Goal: Information Seeking & Learning: Learn about a topic

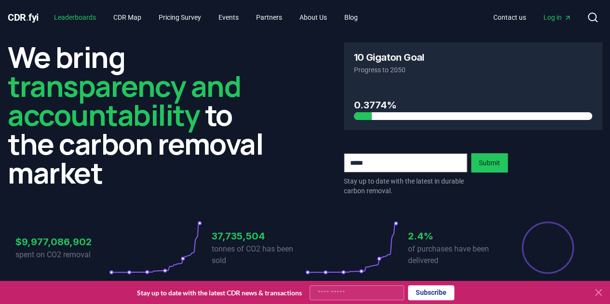
click at [75, 13] on link "Leaderboards" at bounding box center [74, 17] width 57 height 17
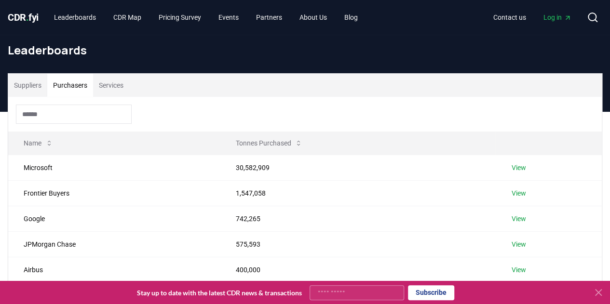
click at [70, 90] on button "Purchasers" at bounding box center [70, 85] width 46 height 23
click at [260, 140] on button "Tonnes Purchased" at bounding box center [269, 143] width 82 height 19
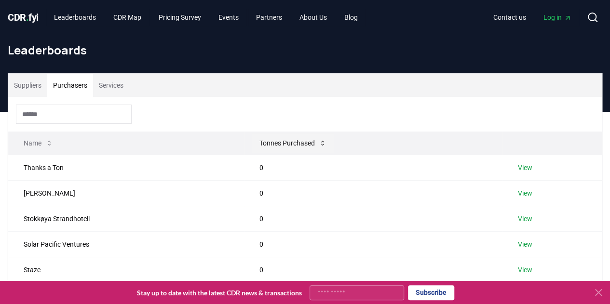
click at [260, 140] on button "Tonnes Purchased" at bounding box center [293, 143] width 82 height 19
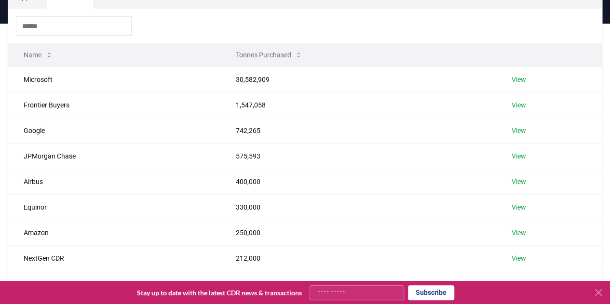
scroll to position [96, 0]
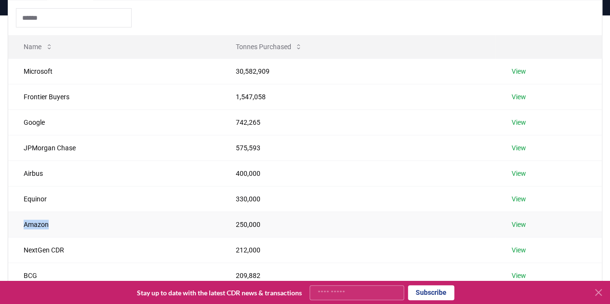
drag, startPoint x: 48, startPoint y: 225, endPoint x: 20, endPoint y: 223, distance: 28.0
click at [20, 223] on td "Amazon" at bounding box center [114, 225] width 212 height 26
copy td "Amazon"
drag, startPoint x: 54, startPoint y: 197, endPoint x: 24, endPoint y: 199, distance: 30.4
click at [24, 199] on td "Equinor" at bounding box center [114, 199] width 212 height 26
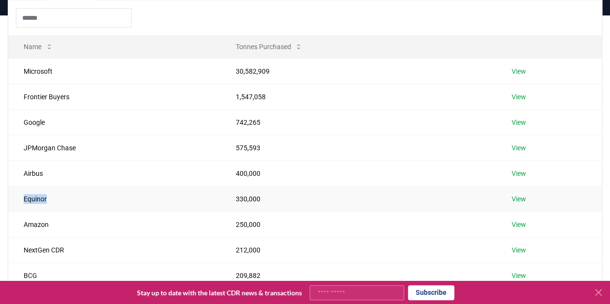
copy td "Equinor"
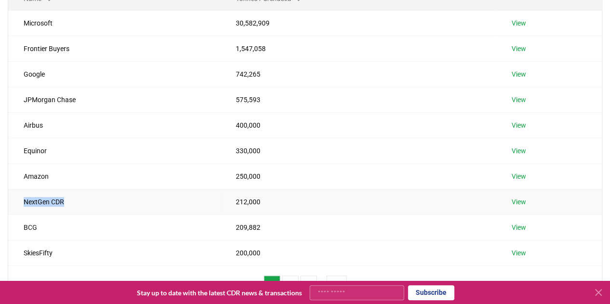
drag, startPoint x: 68, startPoint y: 199, endPoint x: 19, endPoint y: 199, distance: 48.7
click at [19, 199] on td "NextGen CDR" at bounding box center [114, 202] width 212 height 26
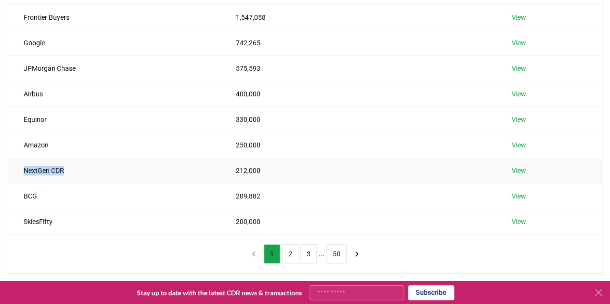
scroll to position [241, 0]
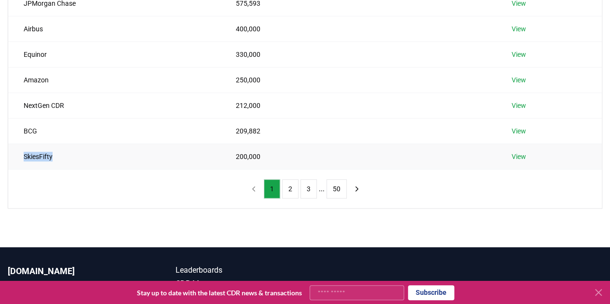
drag, startPoint x: 59, startPoint y: 158, endPoint x: 24, endPoint y: 158, distance: 34.7
click at [24, 158] on td "SkiesFifty" at bounding box center [114, 157] width 212 height 26
copy td "SkiesFifty"
click at [287, 189] on button "2" at bounding box center [290, 188] width 16 height 19
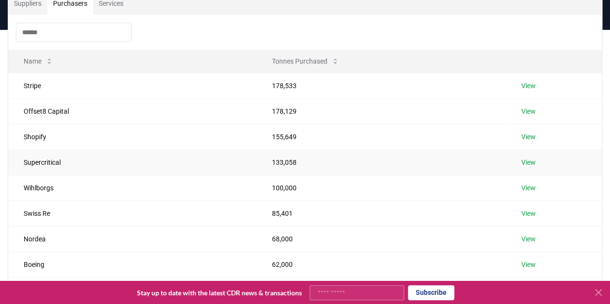
scroll to position [96, 0]
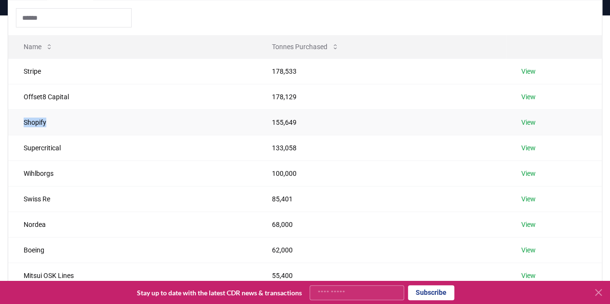
drag, startPoint x: 50, startPoint y: 120, endPoint x: 22, endPoint y: 118, distance: 28.5
click at [22, 118] on td "Shopify" at bounding box center [132, 122] width 248 height 26
copy td "Shopify"
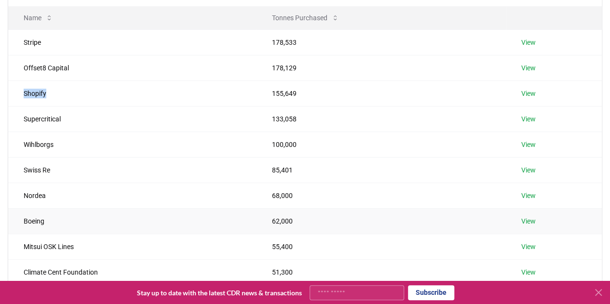
scroll to position [145, 0]
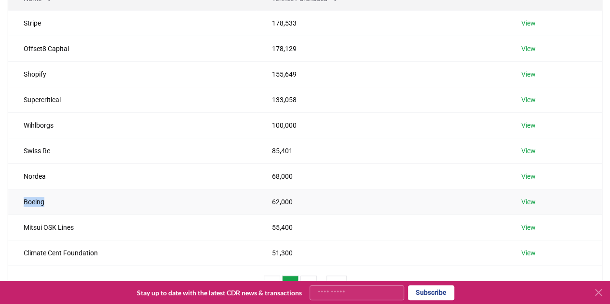
drag, startPoint x: 52, startPoint y: 206, endPoint x: 17, endPoint y: 205, distance: 35.2
click at [17, 205] on td "Boeing" at bounding box center [132, 202] width 248 height 26
copy td "Boeing"
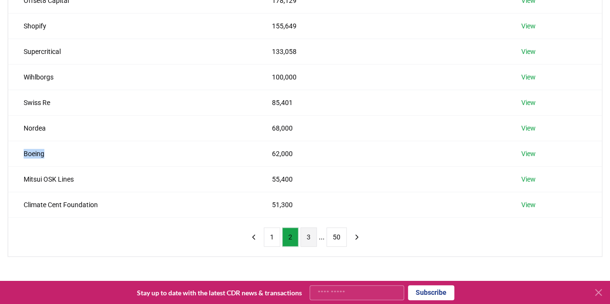
click at [308, 233] on button "3" at bounding box center [309, 237] width 16 height 19
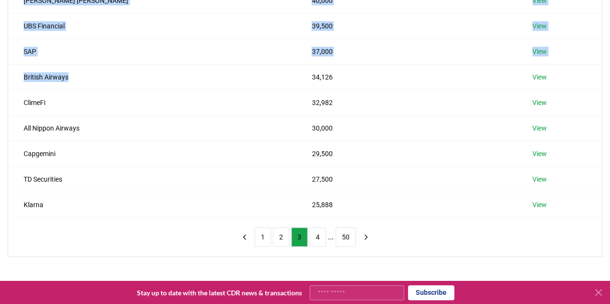
drag, startPoint x: 72, startPoint y: 80, endPoint x: 6, endPoint y: 75, distance: 66.7
click at [6, 75] on div "Suppliers Purchasers Services Name Tonnes Purchased Zurich Insurance Group 40,5…" at bounding box center [305, 68] width 610 height 377
click at [82, 79] on td "British Airways" at bounding box center [152, 77] width 288 height 26
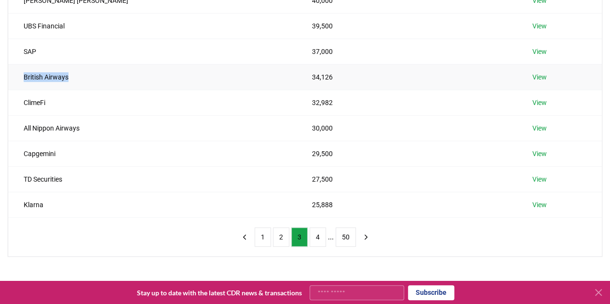
drag, startPoint x: 71, startPoint y: 78, endPoint x: 24, endPoint y: 79, distance: 47.8
click at [24, 79] on td "British Airways" at bounding box center [152, 77] width 288 height 26
copy td "British Airways"
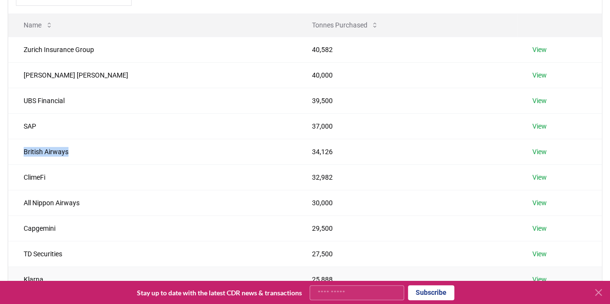
scroll to position [96, 0]
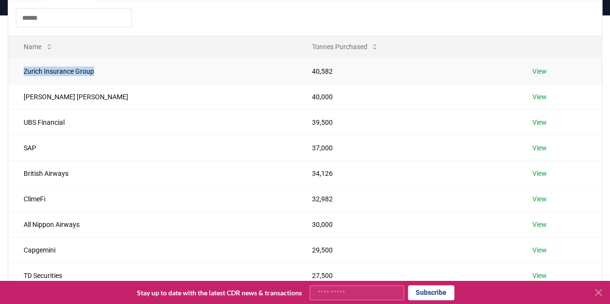
drag, startPoint x: 102, startPoint y: 74, endPoint x: 24, endPoint y: 76, distance: 78.2
click at [24, 76] on td "Zurich Insurance Group" at bounding box center [152, 71] width 288 height 26
copy td "Zurich Insurance Group"
drag, startPoint x: 76, startPoint y: 96, endPoint x: 23, endPoint y: 97, distance: 53.1
click at [23, 97] on td "[PERSON_NAME] [PERSON_NAME]" at bounding box center [152, 97] width 288 height 26
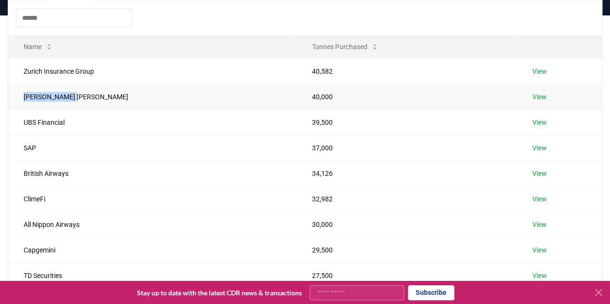
copy td "[PERSON_NAME] [PERSON_NAME]"
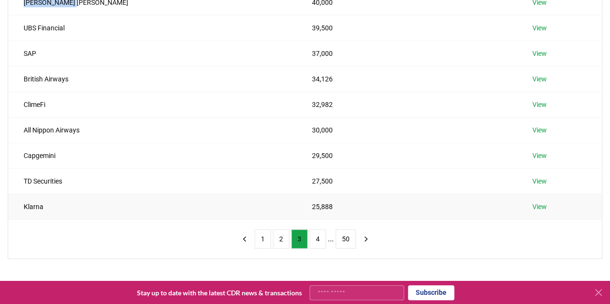
scroll to position [193, 0]
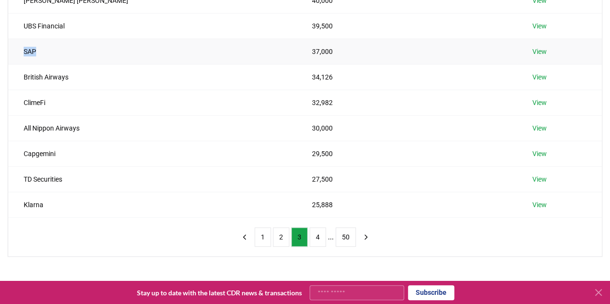
drag, startPoint x: 46, startPoint y: 54, endPoint x: 20, endPoint y: 52, distance: 26.2
click at [20, 52] on td "SAP" at bounding box center [152, 52] width 288 height 26
copy td "SAP"
click at [313, 233] on button "4" at bounding box center [318, 237] width 16 height 19
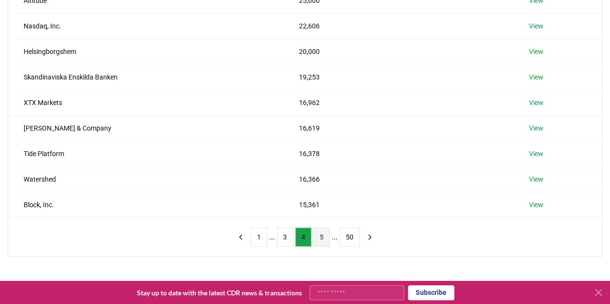
click at [317, 239] on button "5" at bounding box center [322, 237] width 16 height 19
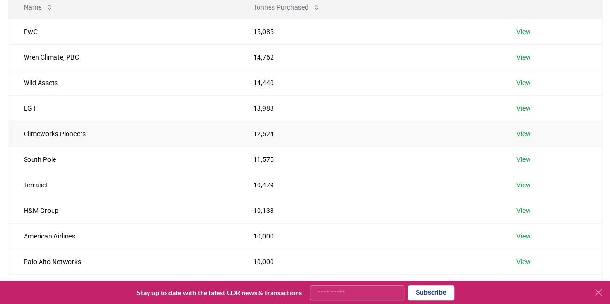
scroll to position [145, 0]
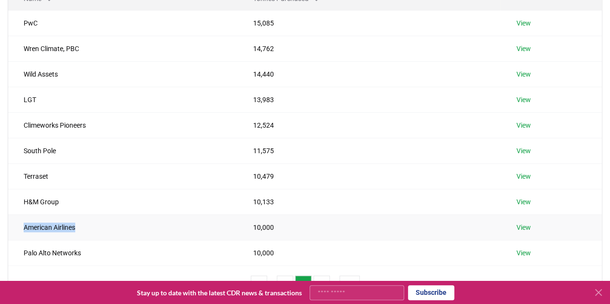
drag, startPoint x: 83, startPoint y: 227, endPoint x: 22, endPoint y: 223, distance: 61.4
click at [22, 223] on td "American Airlines" at bounding box center [123, 228] width 230 height 26
copy td "American Airlines"
drag, startPoint x: 63, startPoint y: 199, endPoint x: 23, endPoint y: 200, distance: 40.0
click at [23, 200] on td "H&M Group" at bounding box center [123, 202] width 230 height 26
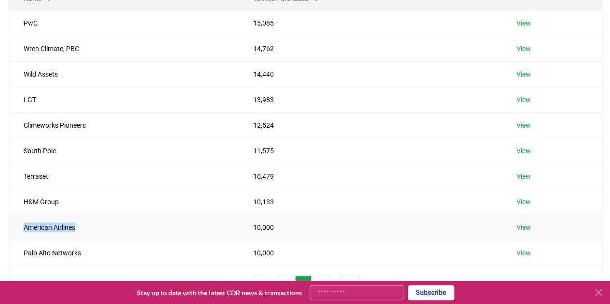
drag, startPoint x: 82, startPoint y: 228, endPoint x: 23, endPoint y: 225, distance: 58.4
click at [23, 225] on td "American Airlines" at bounding box center [123, 228] width 230 height 26
drag, startPoint x: 51, startPoint y: 94, endPoint x: 14, endPoint y: 94, distance: 37.6
click at [14, 94] on td "LGT" at bounding box center [123, 100] width 230 height 26
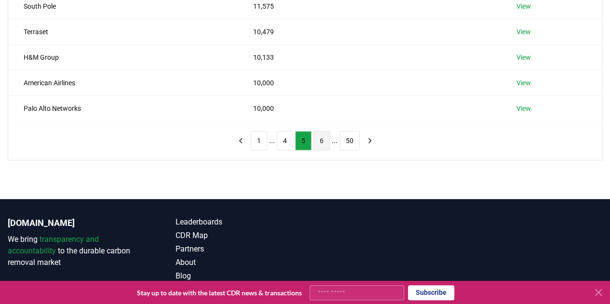
click at [318, 138] on button "6" at bounding box center [322, 140] width 16 height 19
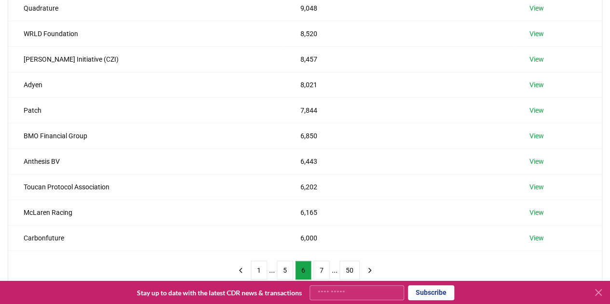
scroll to position [145, 0]
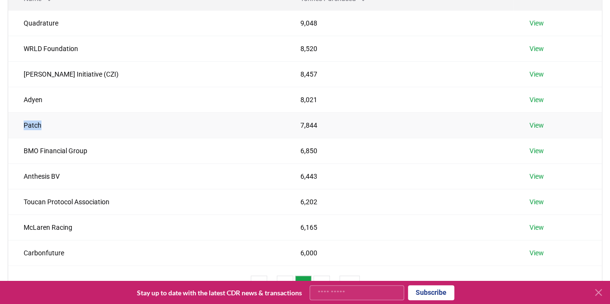
drag, startPoint x: 42, startPoint y: 128, endPoint x: 24, endPoint y: 127, distance: 18.8
click at [24, 127] on td "Patch" at bounding box center [146, 125] width 276 height 26
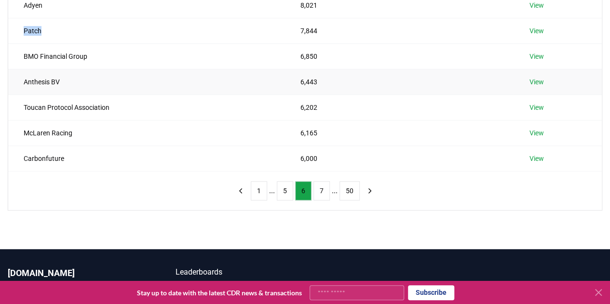
scroll to position [241, 0]
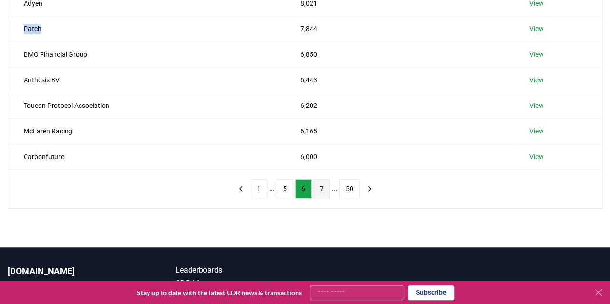
click at [314, 188] on button "7" at bounding box center [322, 188] width 16 height 19
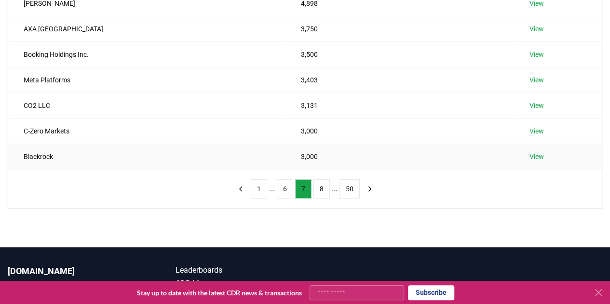
scroll to position [193, 0]
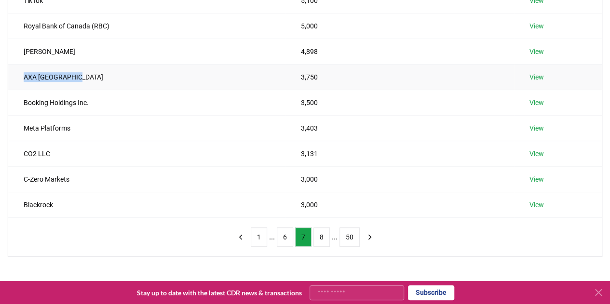
drag, startPoint x: 71, startPoint y: 75, endPoint x: 17, endPoint y: 76, distance: 54.0
click at [17, 76] on td "AXA [GEOGRAPHIC_DATA]" at bounding box center [146, 77] width 277 height 26
click at [316, 237] on button "8" at bounding box center [322, 237] width 16 height 19
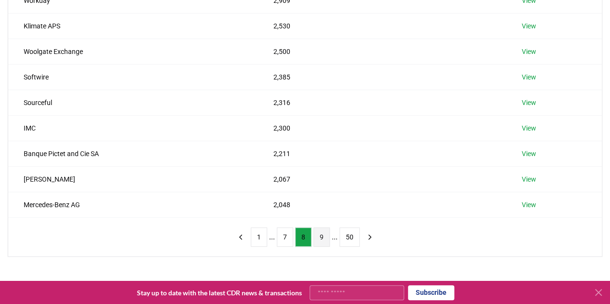
click at [319, 241] on button "9" at bounding box center [322, 237] width 16 height 19
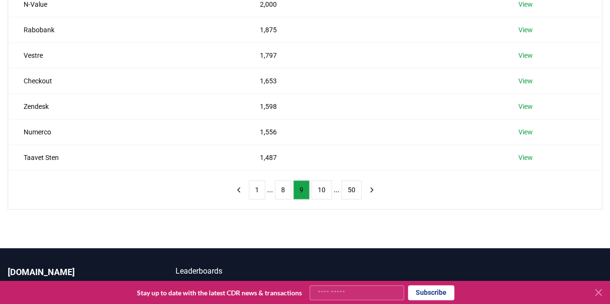
scroll to position [241, 0]
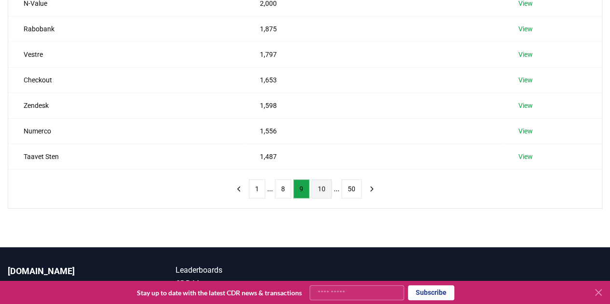
click at [321, 188] on button "10" at bounding box center [322, 188] width 20 height 19
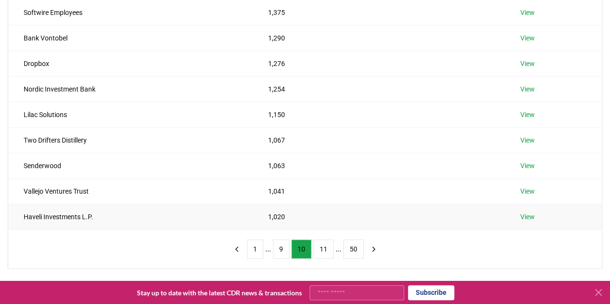
scroll to position [193, 0]
